Goal: Task Accomplishment & Management: Complete application form

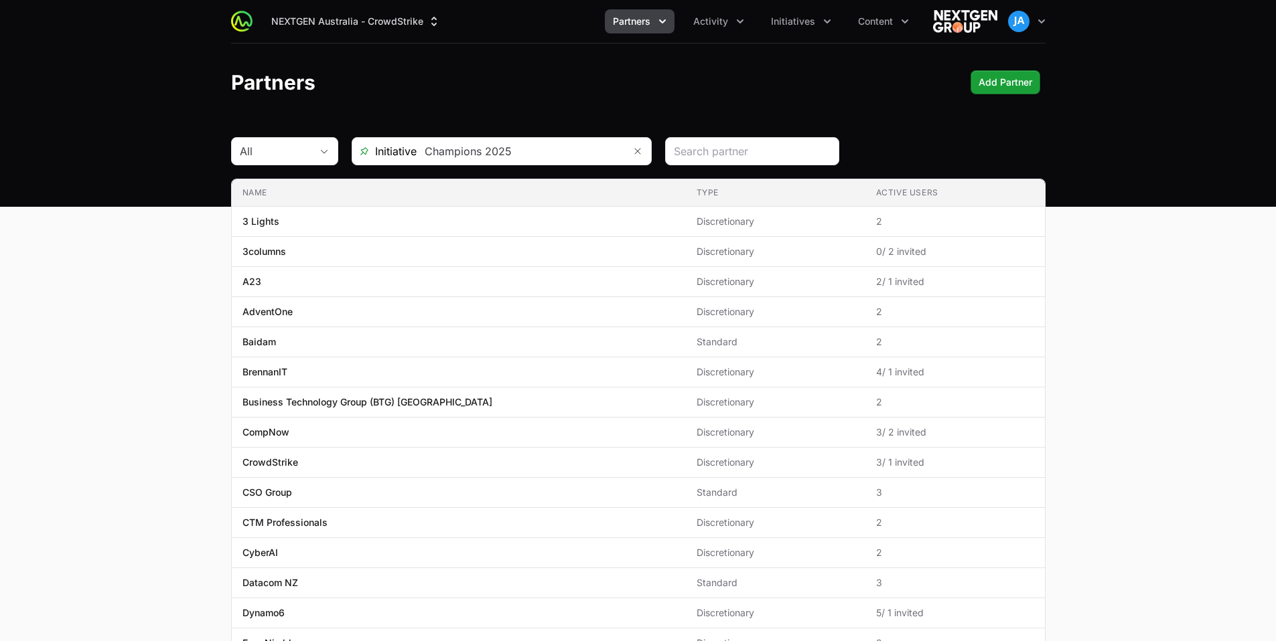
click at [664, 25] on icon "Partners menu" at bounding box center [662, 21] width 13 height 13
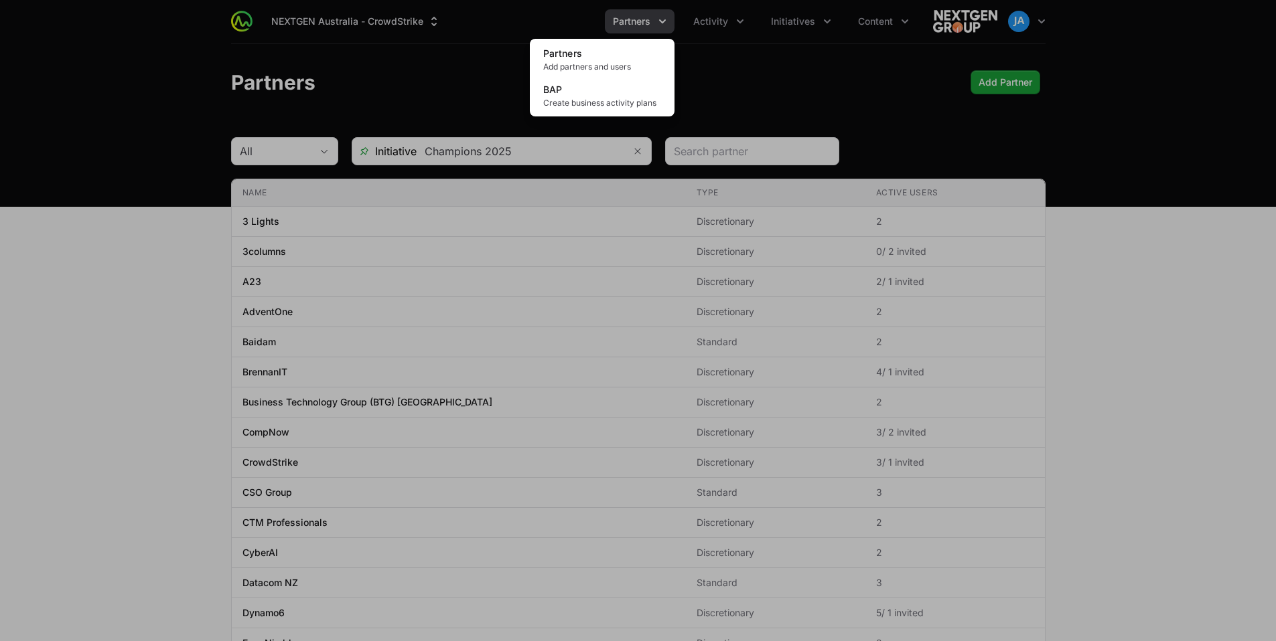
click at [498, 80] on div "Partners menu" at bounding box center [638, 320] width 1276 height 641
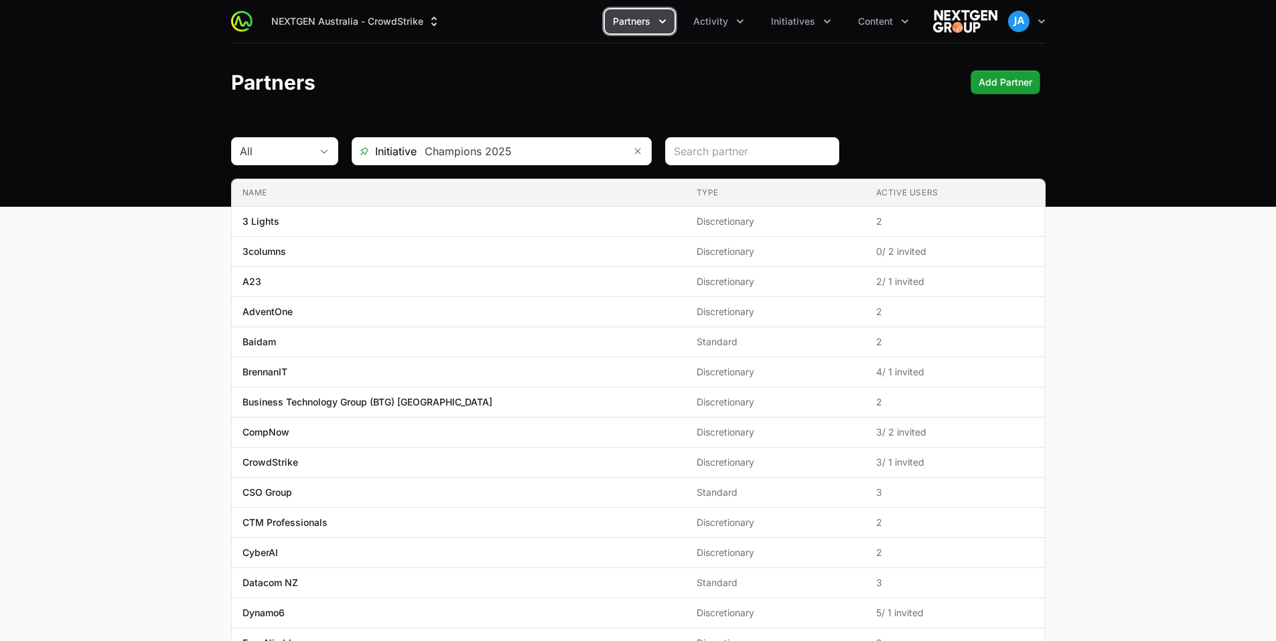
click at [669, 22] on icon "Partners menu" at bounding box center [662, 21] width 13 height 13
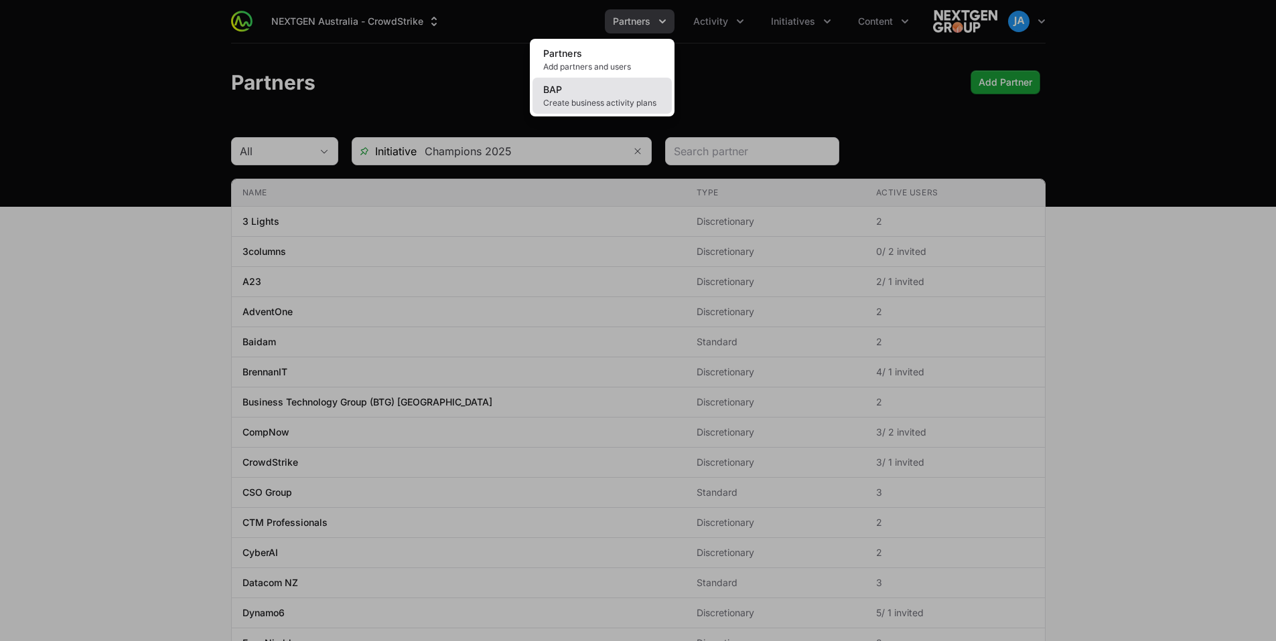
click at [608, 91] on link "BAP Create business activity plans" at bounding box center [601, 96] width 139 height 36
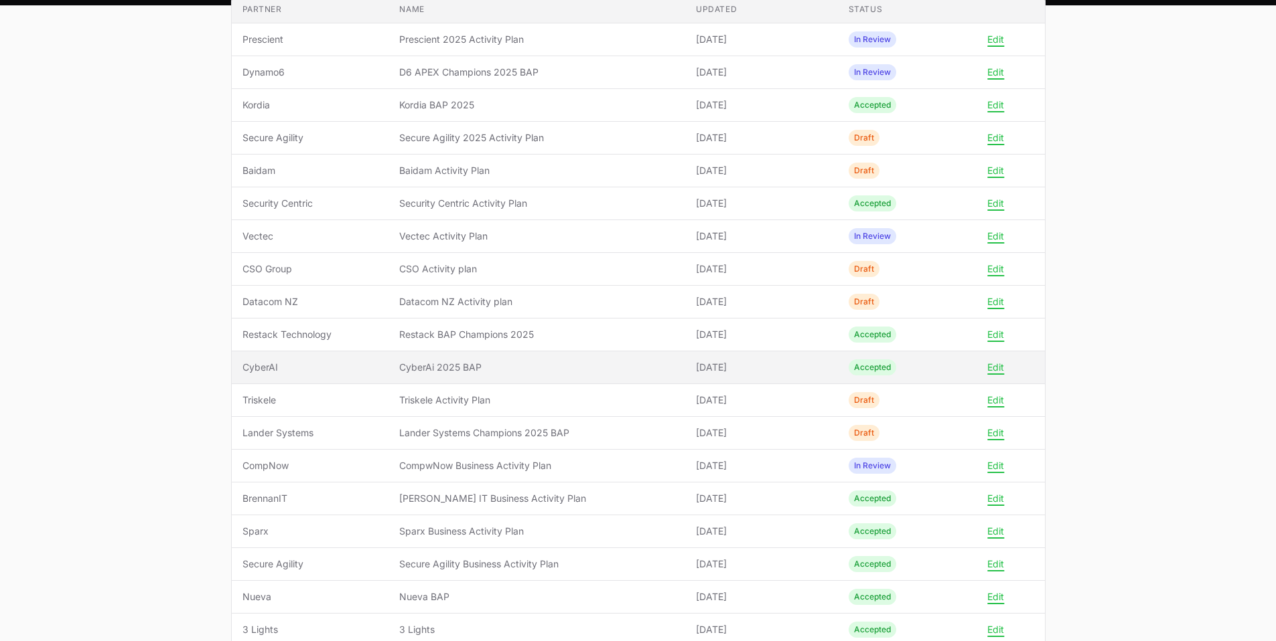
scroll to position [200, 0]
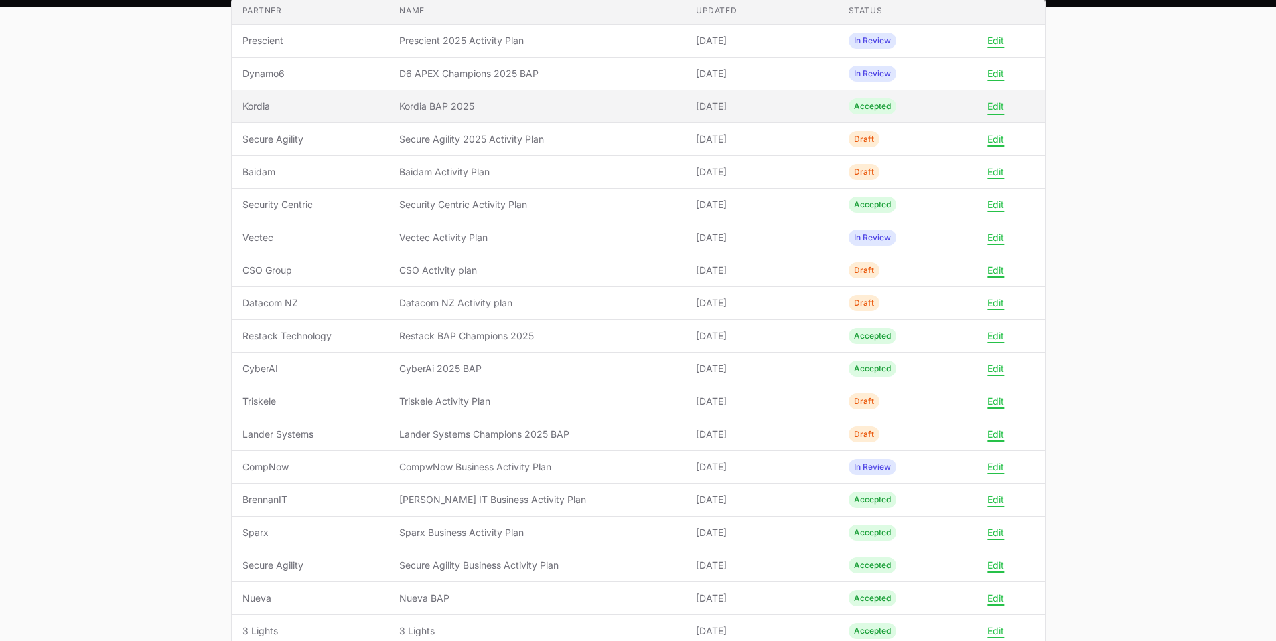
click at [990, 108] on button "Edit" at bounding box center [995, 106] width 17 height 12
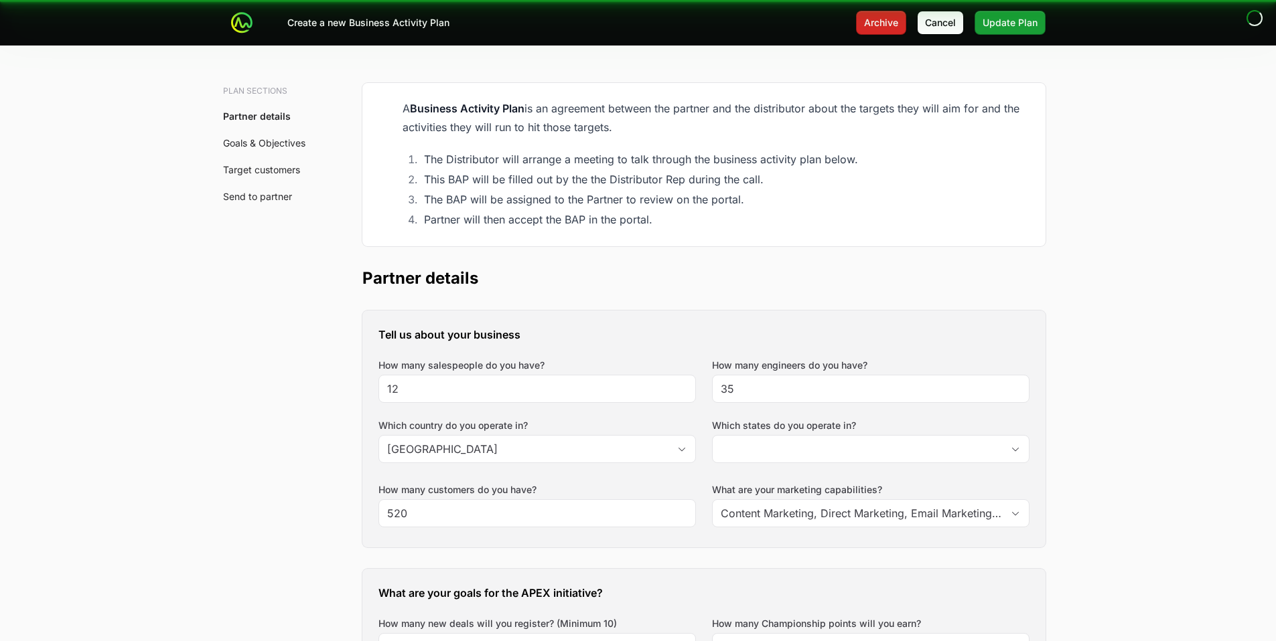
type input "Auckland, Canterbury, Bay of Plenty, Gisborne, Manawatu-Whanganui, Marlborough,…"
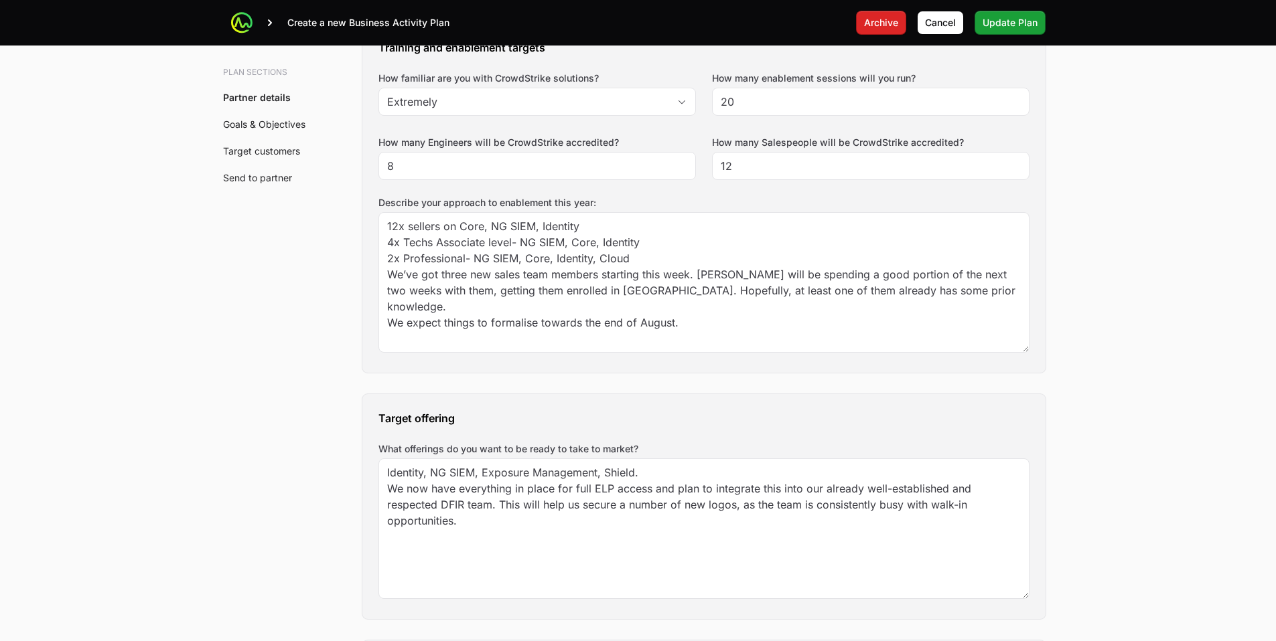
scroll to position [1038, 0]
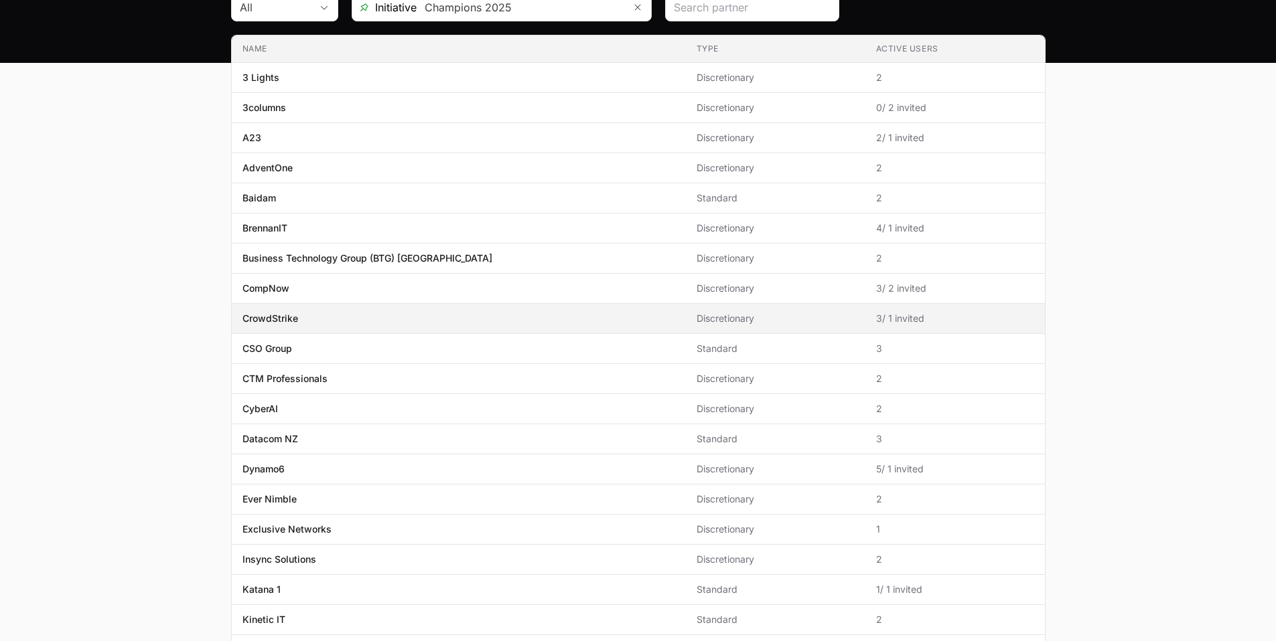
scroll to position [145, 0]
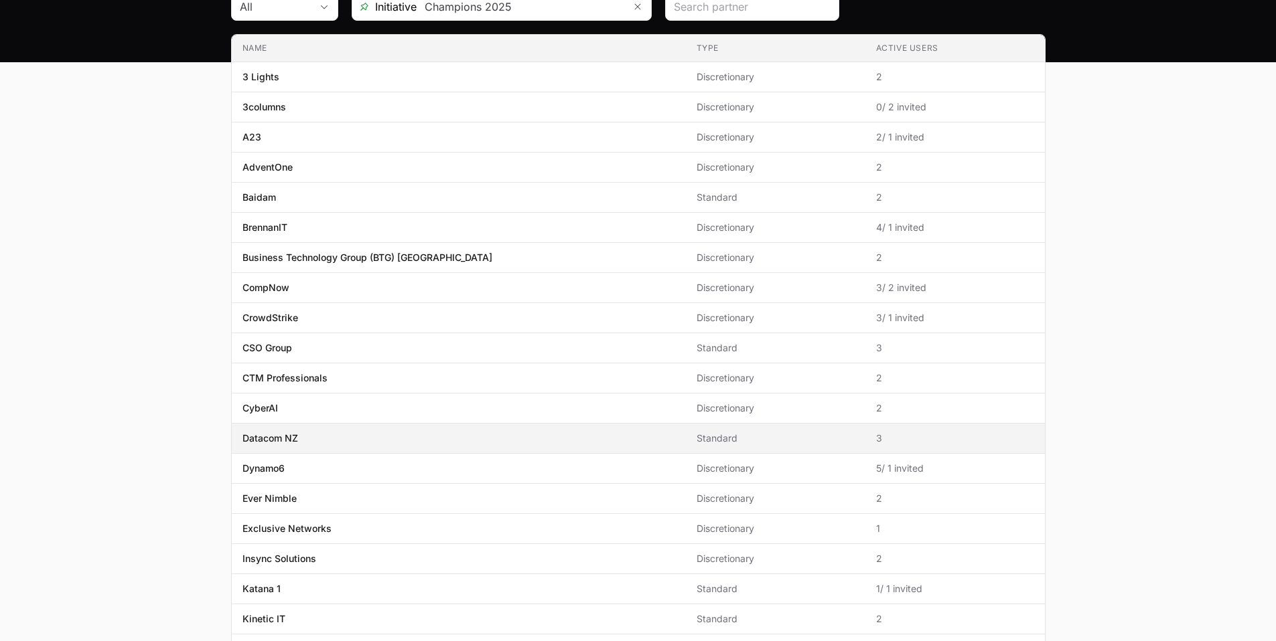
click at [377, 435] on span "Datacom NZ" at bounding box center [458, 438] width 433 height 13
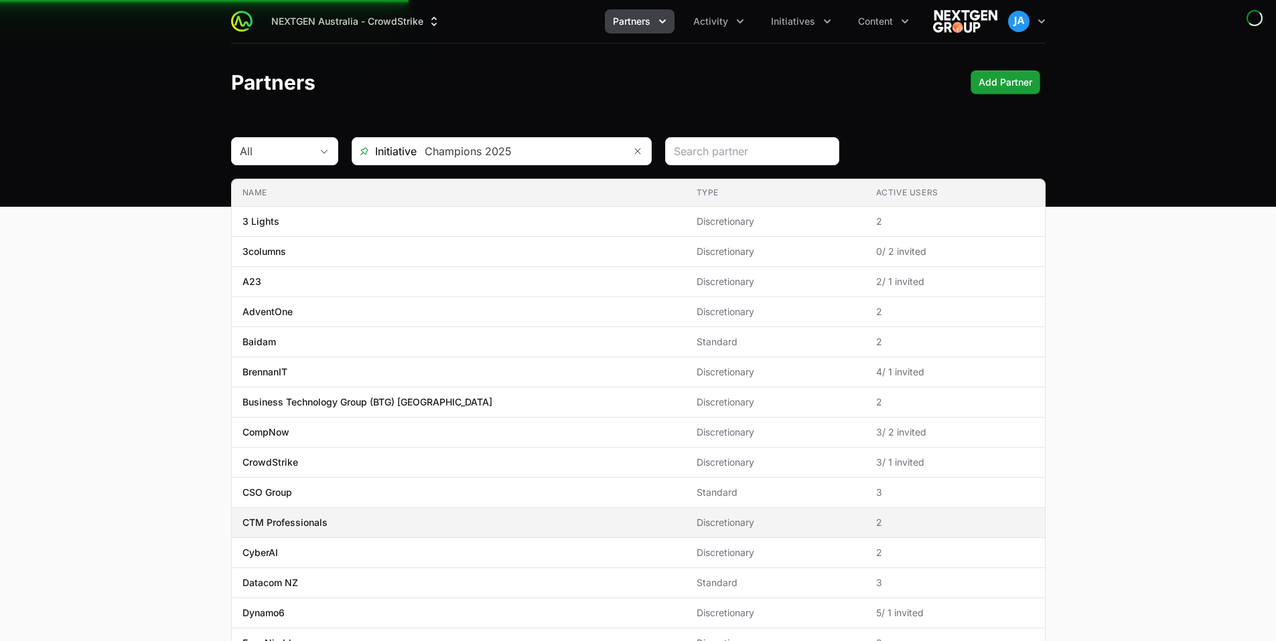
scroll to position [2, 0]
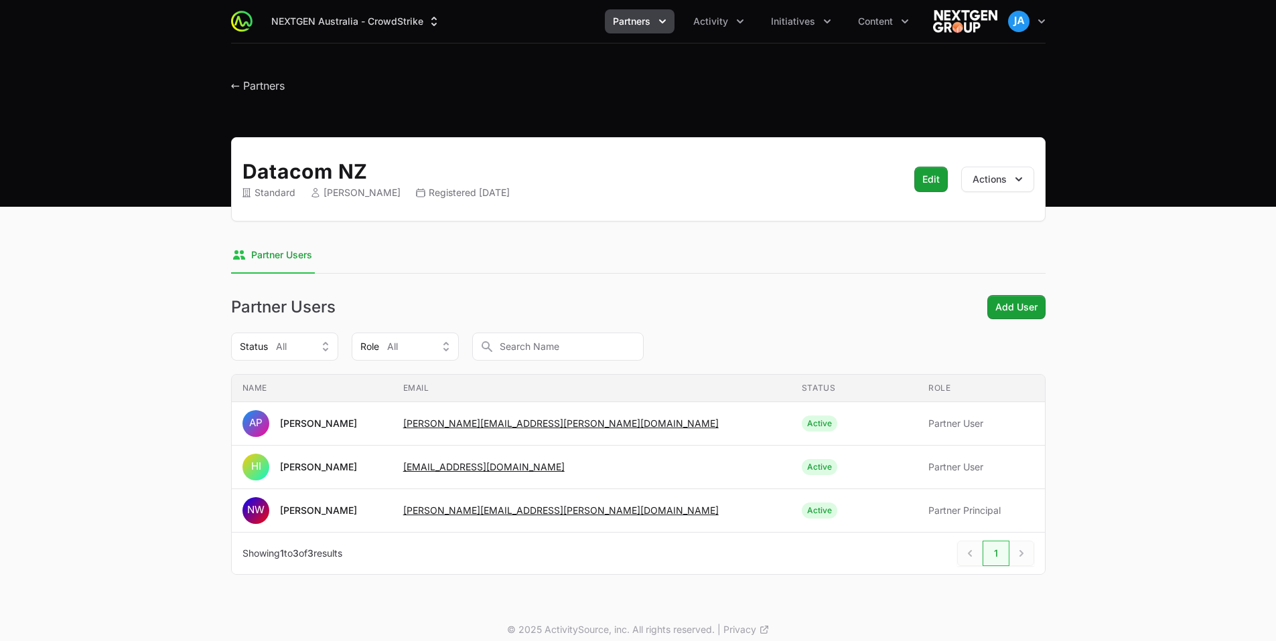
click at [674, 24] on button "Partners" at bounding box center [640, 21] width 70 height 24
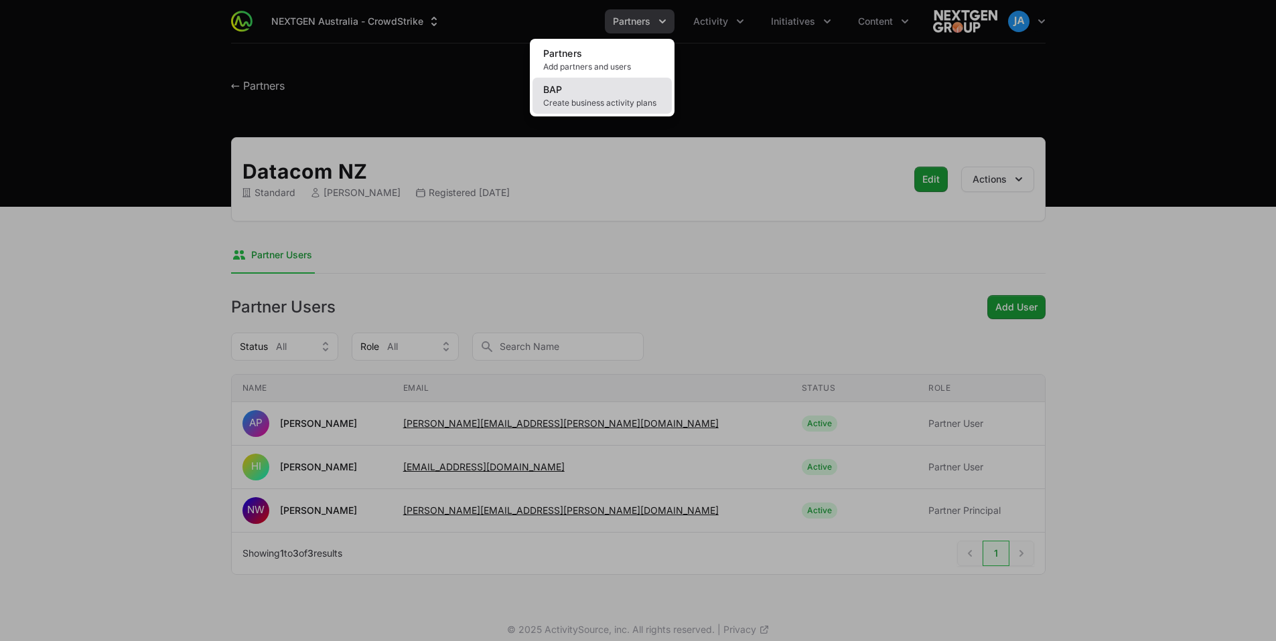
click at [618, 89] on link "BAP Create business activity plans" at bounding box center [601, 96] width 139 height 36
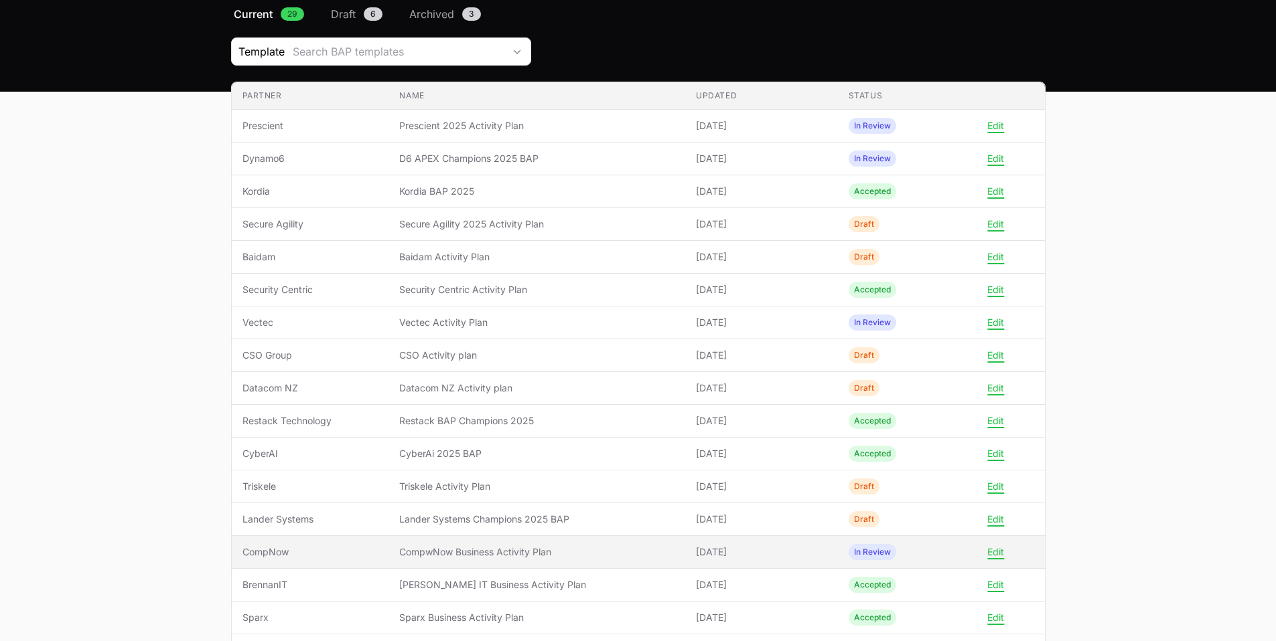
scroll to position [114, 0]
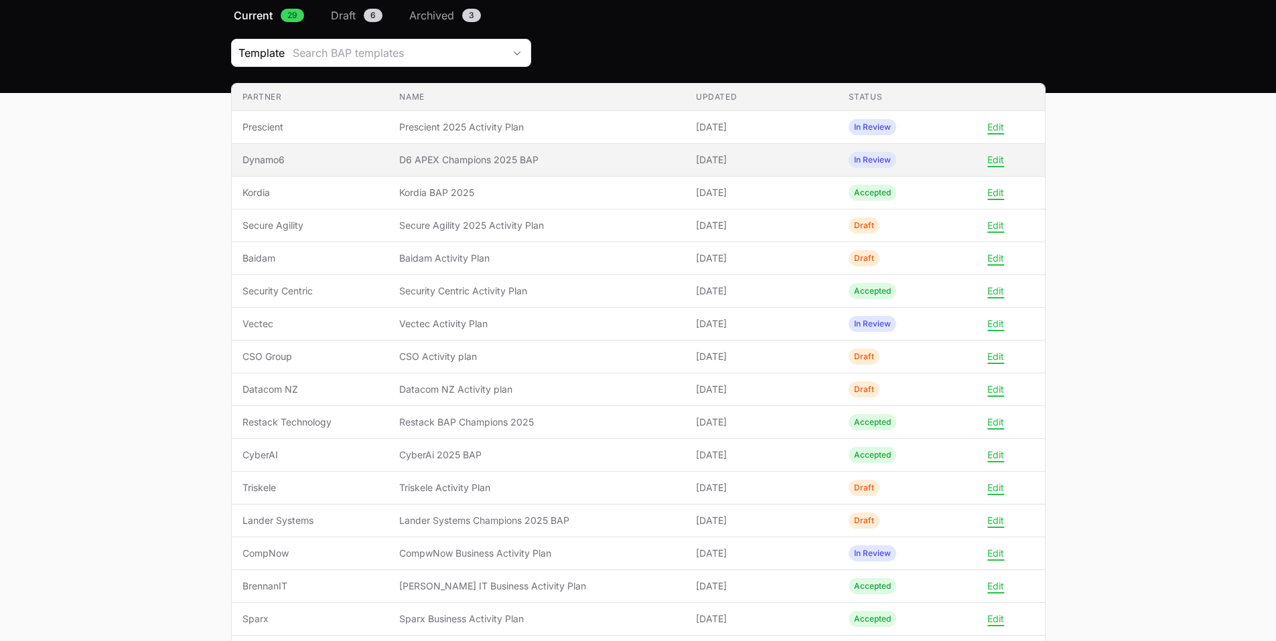
click at [348, 158] on span "Dynamo6" at bounding box center [310, 159] width 136 height 13
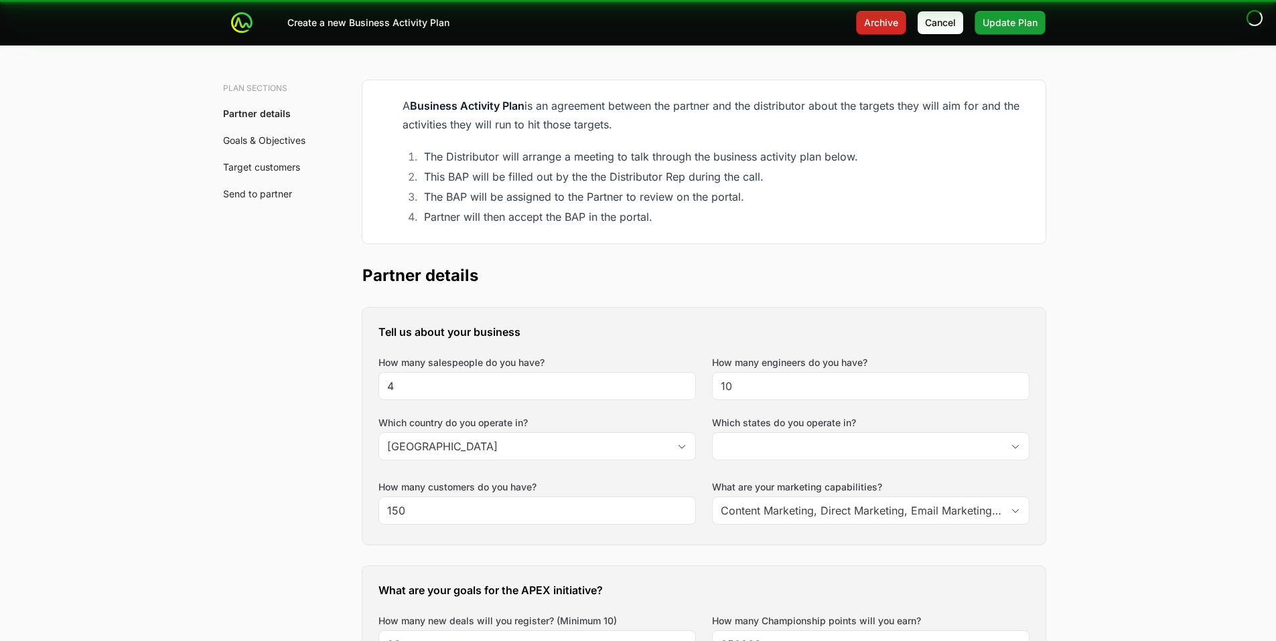
scroll to position [13, 0]
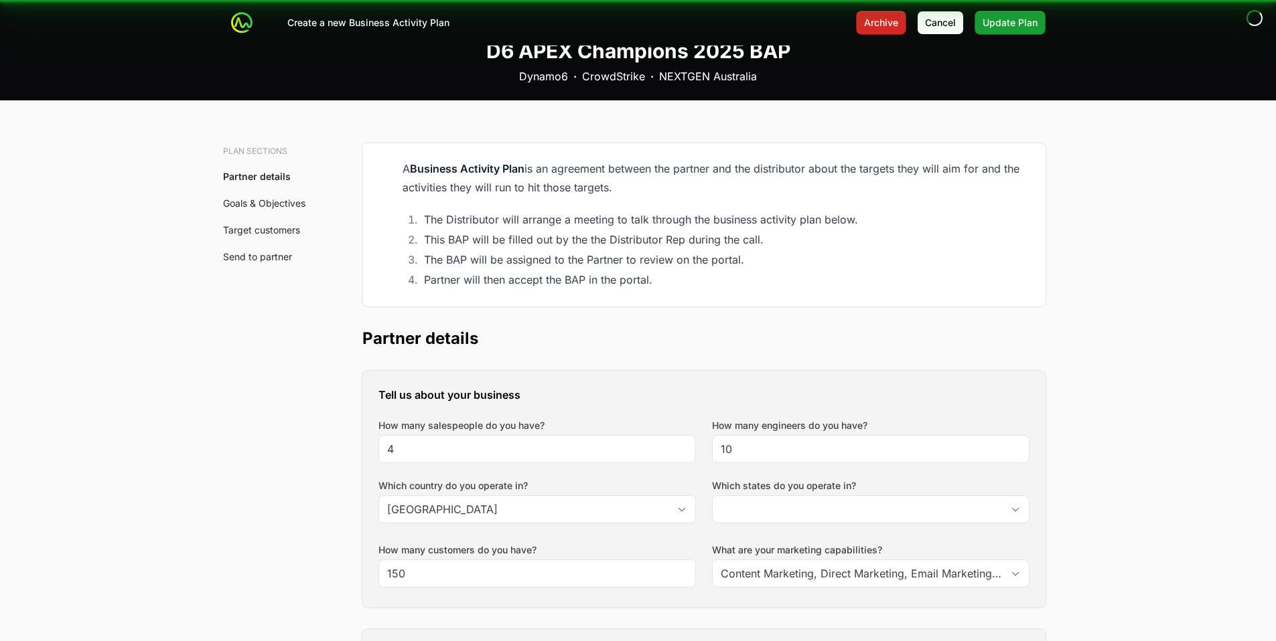
type input "[GEOGRAPHIC_DATA], [GEOGRAPHIC_DATA], [GEOGRAPHIC_DATA], [GEOGRAPHIC_DATA], [GE…"
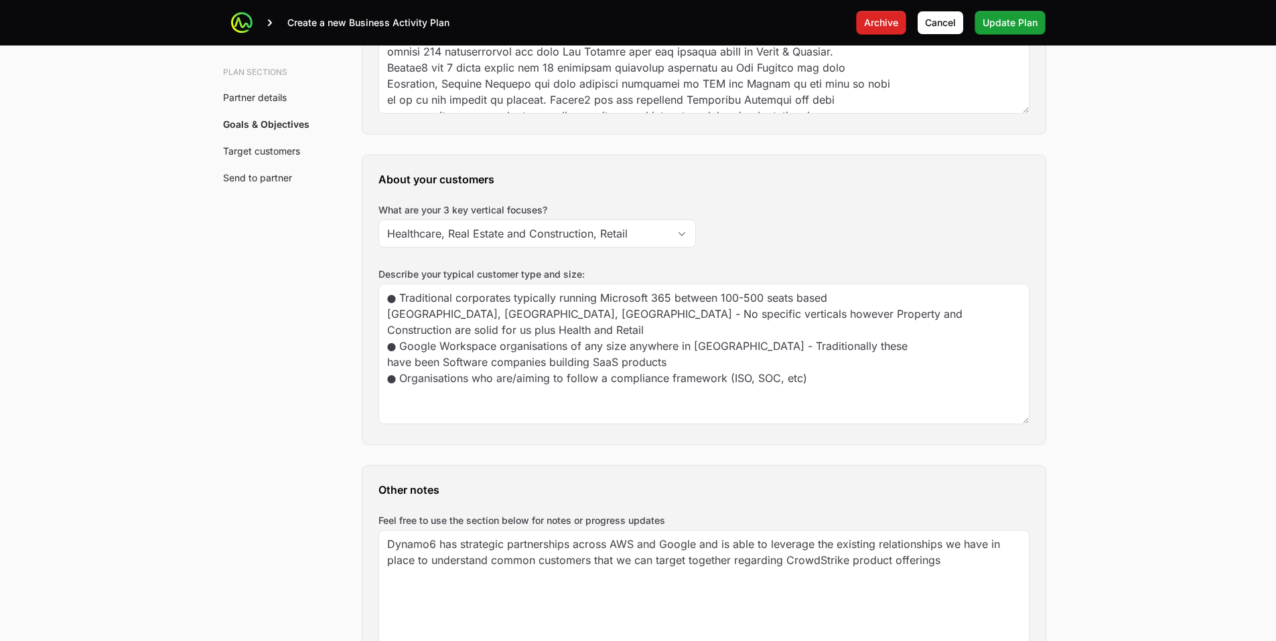
scroll to position [1355, 0]
